Goal: Task Accomplishment & Management: Manage account settings

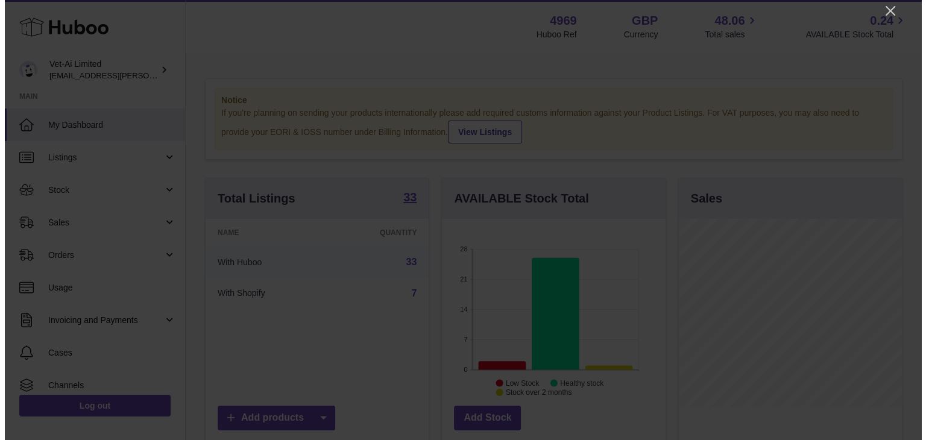
scroll to position [188, 226]
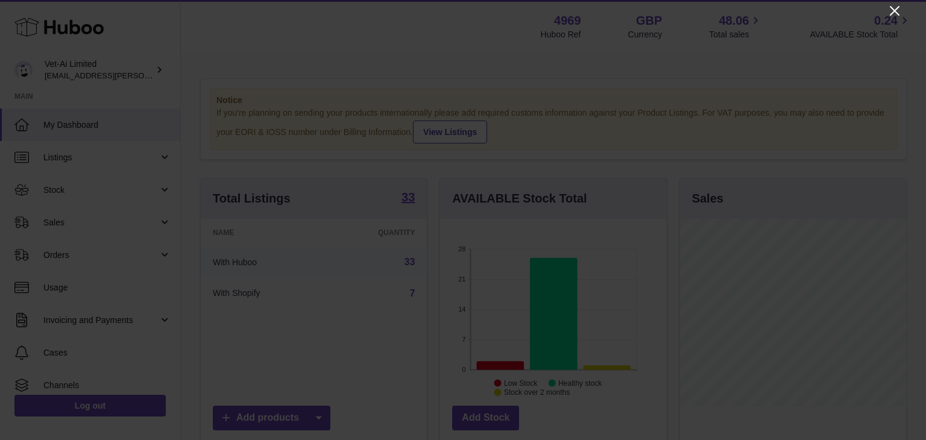
click at [896, 13] on icon "Close" at bounding box center [894, 11] width 10 height 10
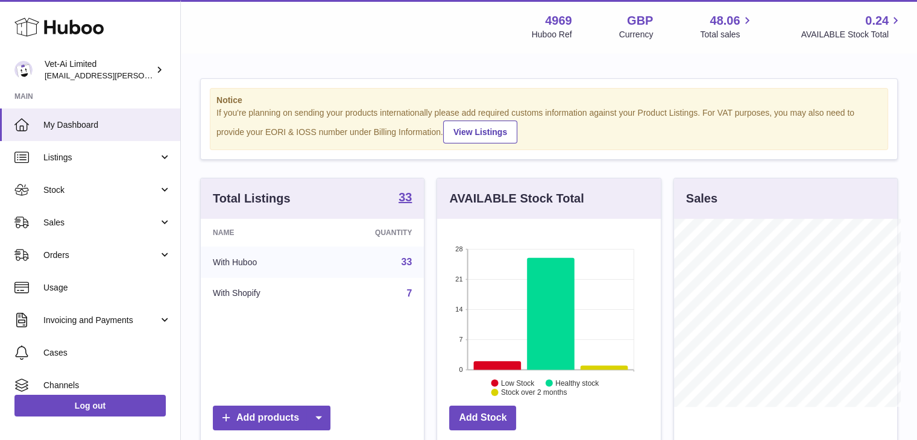
scroll to position [602389, 602354]
click at [68, 256] on span "Orders" at bounding box center [100, 254] width 115 height 11
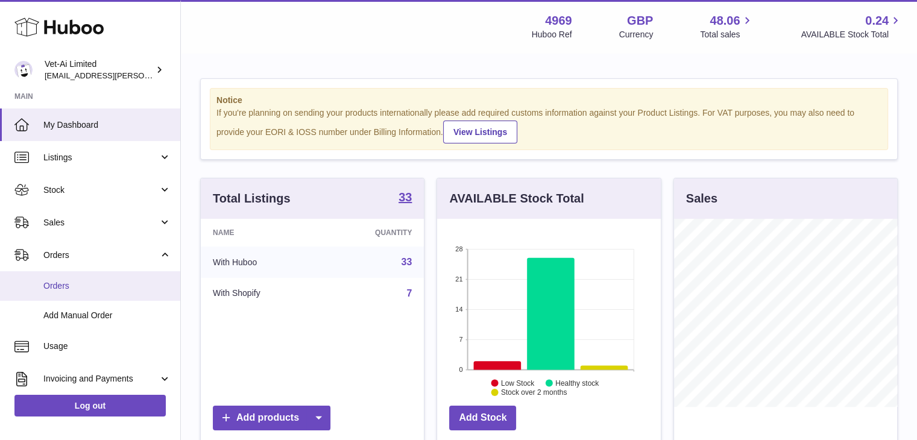
click at [87, 293] on link "Orders" at bounding box center [90, 286] width 180 height 30
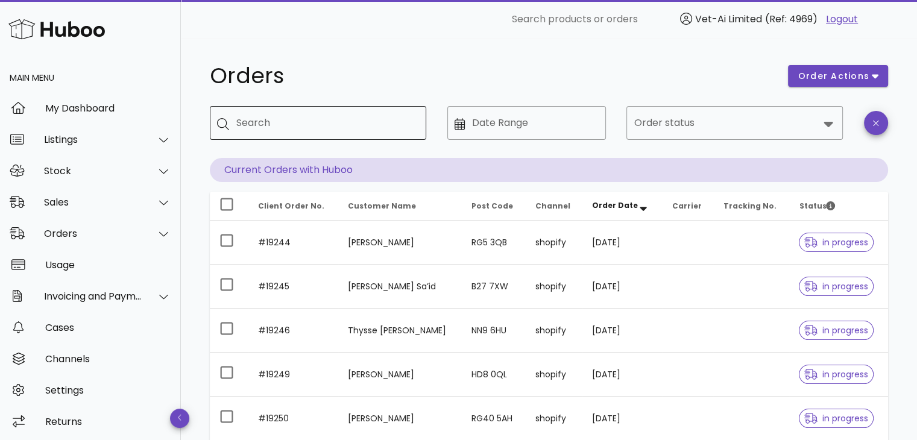
click at [324, 124] on input "Search" at bounding box center [326, 122] width 180 height 19
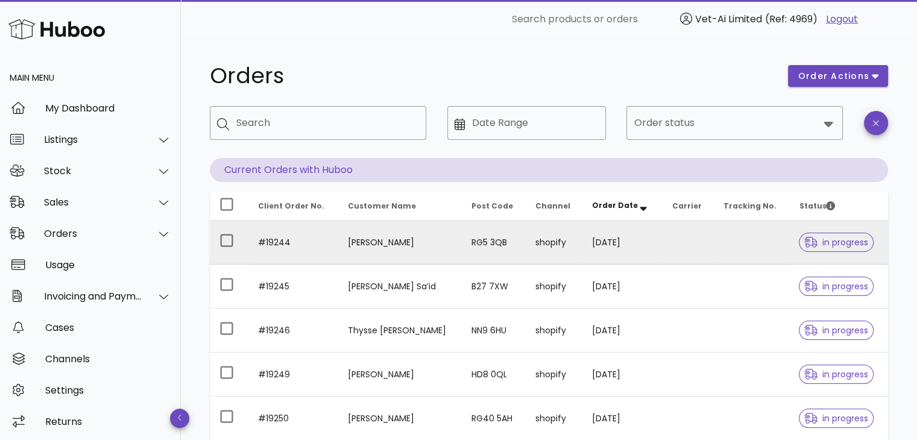
click at [687, 249] on td at bounding box center [687, 243] width 51 height 44
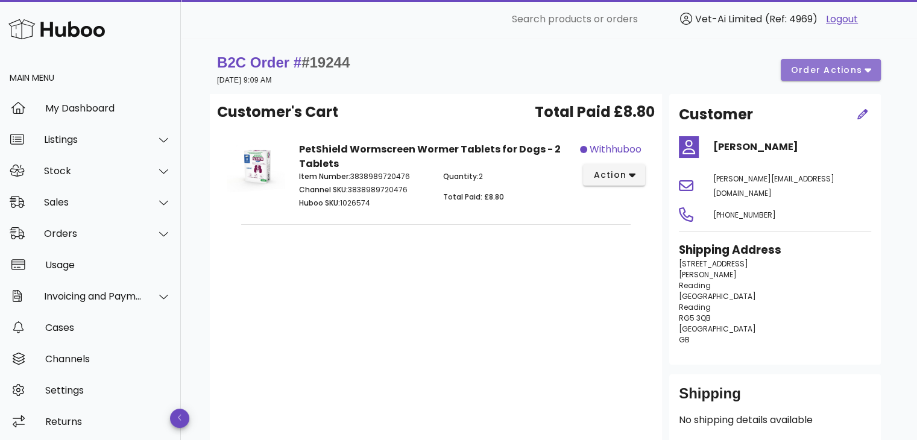
click at [815, 70] on span "order actions" at bounding box center [826, 70] width 72 height 13
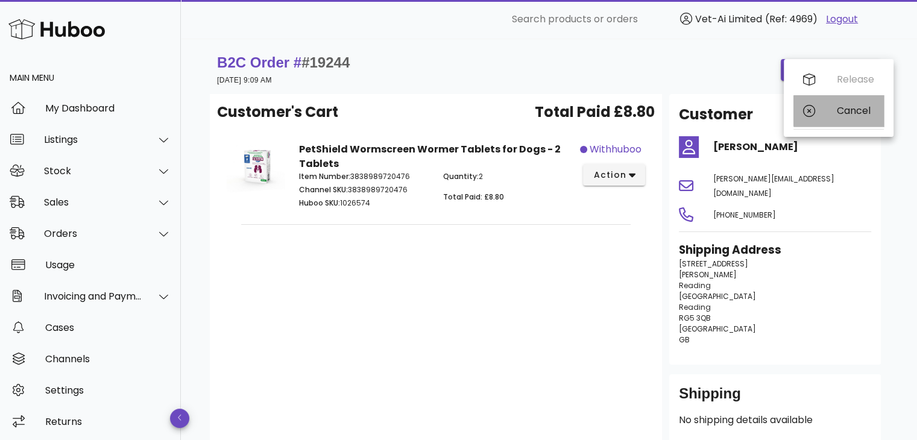
click at [803, 113] on icon at bounding box center [809, 111] width 12 height 12
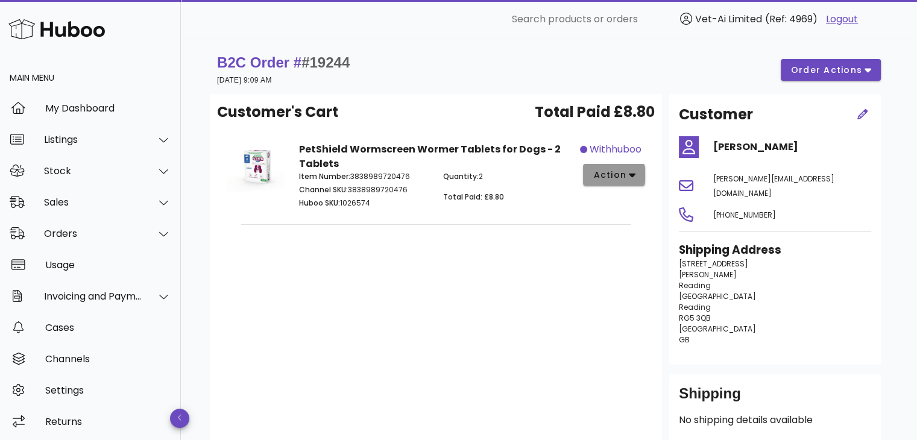
click at [629, 182] on button "action" at bounding box center [614, 175] width 62 height 22
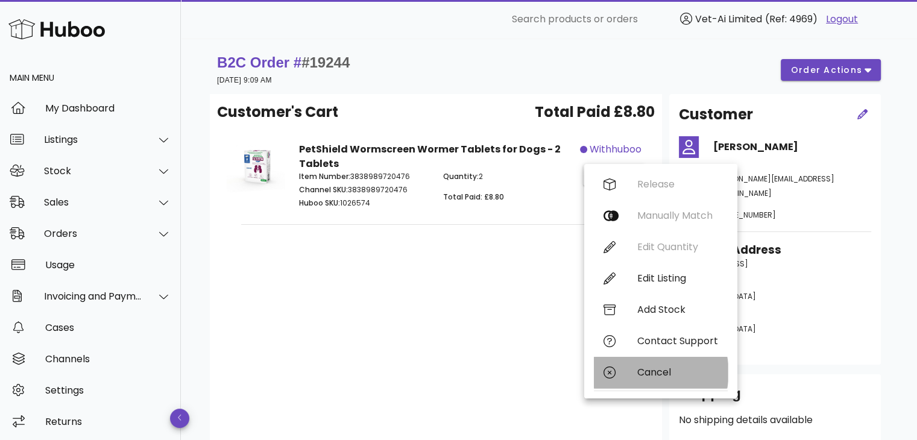
click at [635, 375] on div "Cancel" at bounding box center [661, 372] width 134 height 31
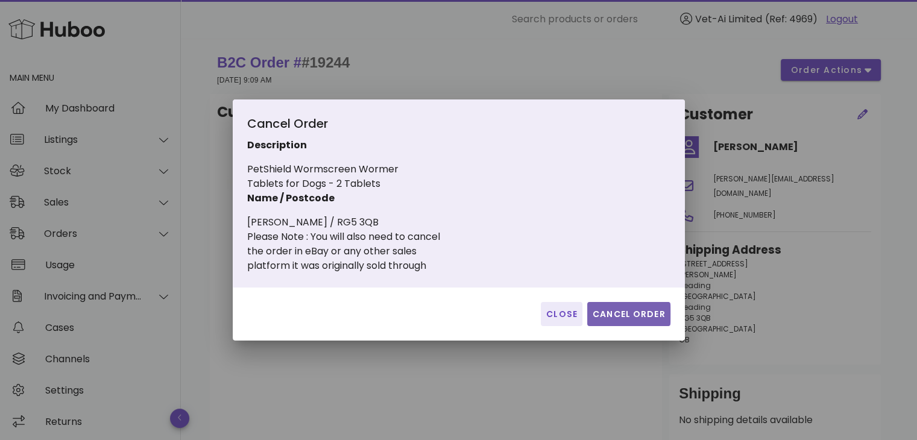
click at [624, 319] on span "Cancel Order" at bounding box center [629, 314] width 74 height 13
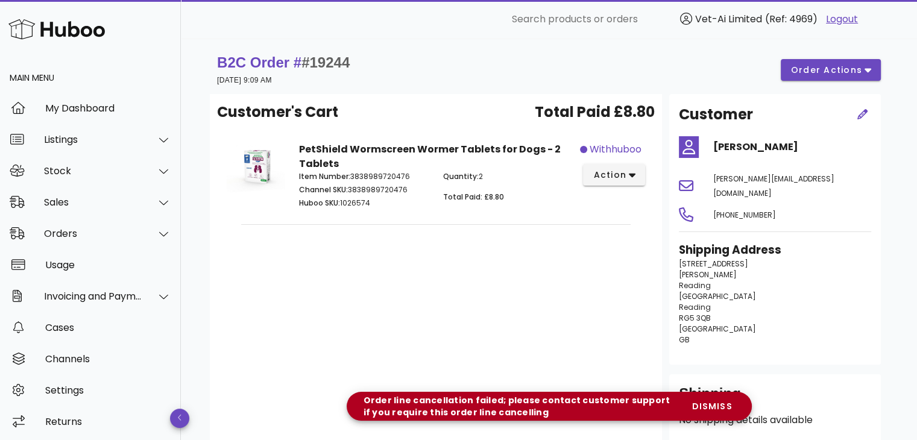
click at [624, 313] on div "Customer's Cart Total Paid £8.80 PetShield Wormscreen Wormer Tablets for Dogs -…" at bounding box center [436, 270] width 452 height 353
click at [889, 291] on div "B2C Order # #19244 28 August 2025 at 9:09 AM order actions Customer's Cart Tota…" at bounding box center [549, 292] width 736 height 506
click at [515, 340] on div "Customer's Cart Total Paid £8.80 PetShield Wormscreen Wormer Tablets for Dogs -…" at bounding box center [436, 270] width 452 height 353
click at [275, 59] on strong "B2C Order # #19244" at bounding box center [283, 62] width 133 height 16
click at [316, 61] on span "#19244" at bounding box center [325, 62] width 48 height 16
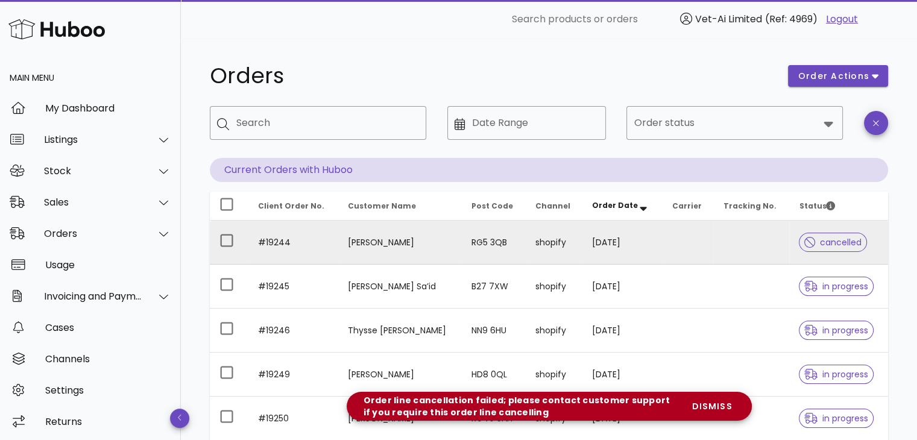
click at [742, 243] on td at bounding box center [751, 243] width 76 height 44
